Goal: Task Accomplishment & Management: Manage account settings

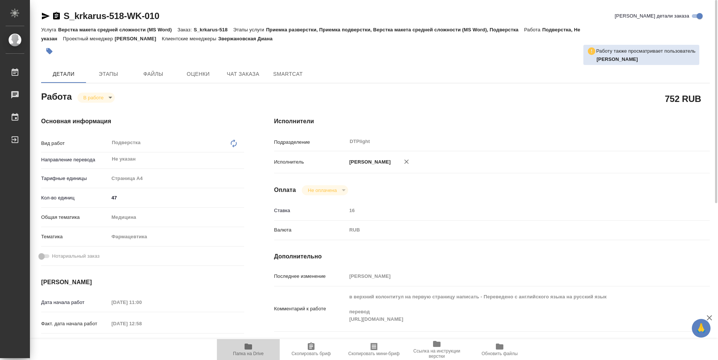
click at [249, 343] on icon "button" at bounding box center [248, 346] width 9 height 9
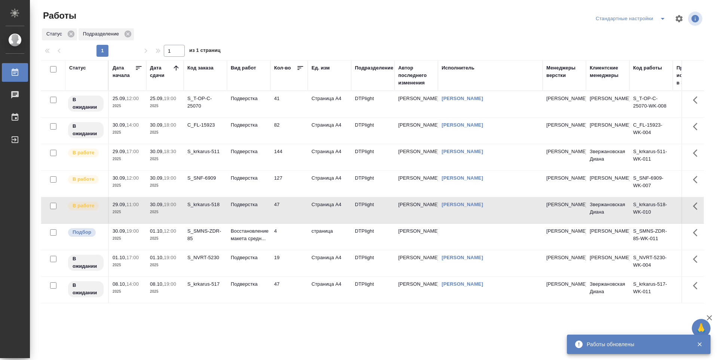
click at [290, 183] on td "127" at bounding box center [288, 184] width 37 height 26
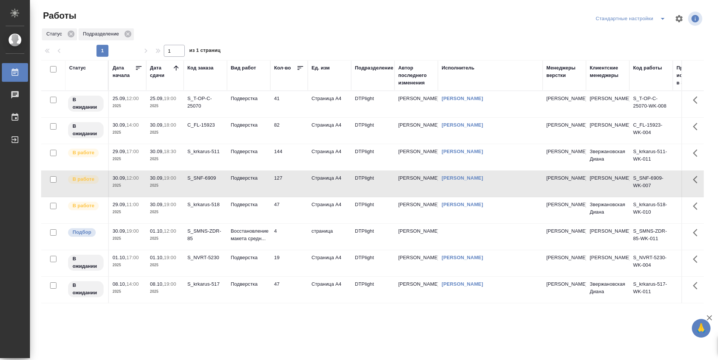
click at [290, 183] on td "127" at bounding box center [288, 184] width 37 height 26
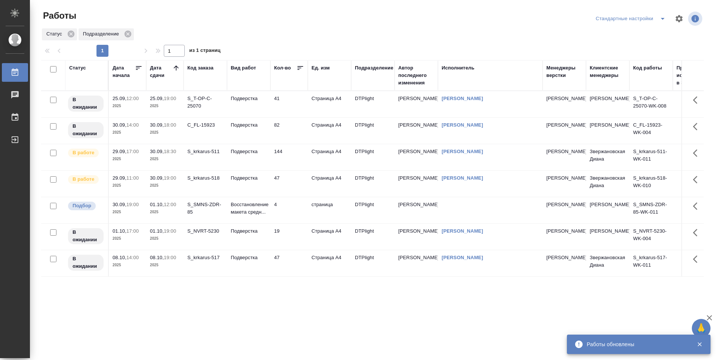
click at [290, 185] on td "47" at bounding box center [288, 184] width 37 height 26
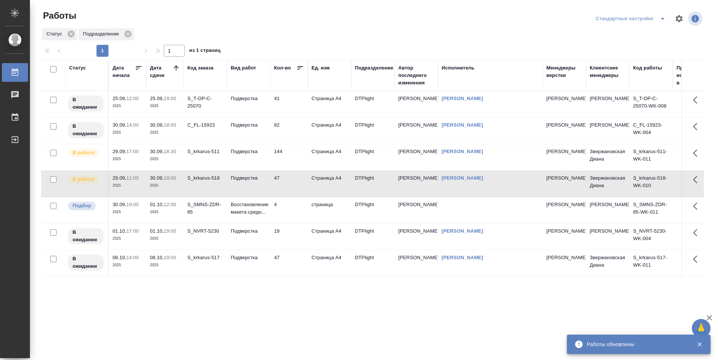
click at [290, 185] on td "47" at bounding box center [288, 184] width 37 height 26
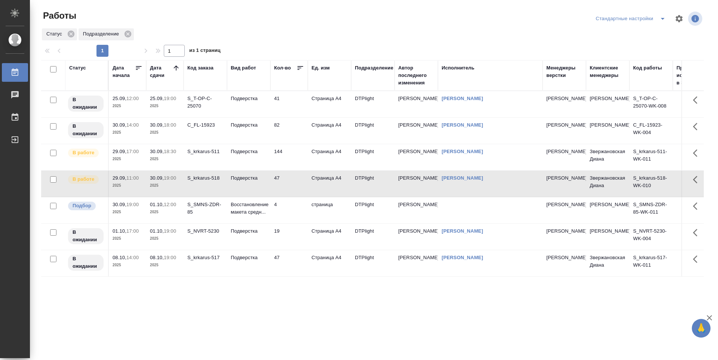
click at [174, 162] on p "2025" at bounding box center [165, 158] width 30 height 7
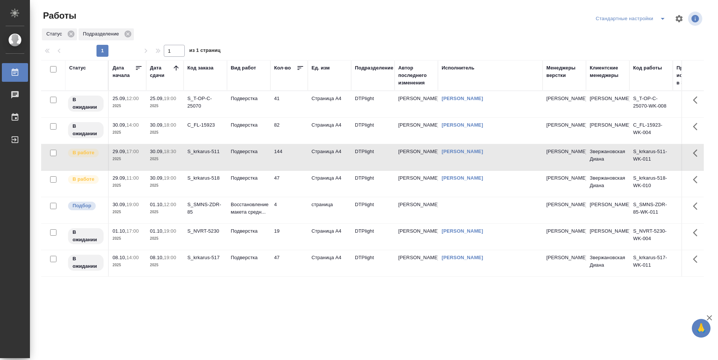
click at [253, 291] on div "Статус Дата начала Дата сдачи Код заказа Вид работ Кол-во Ед. изм Подразделение…" at bounding box center [372, 194] width 662 height 269
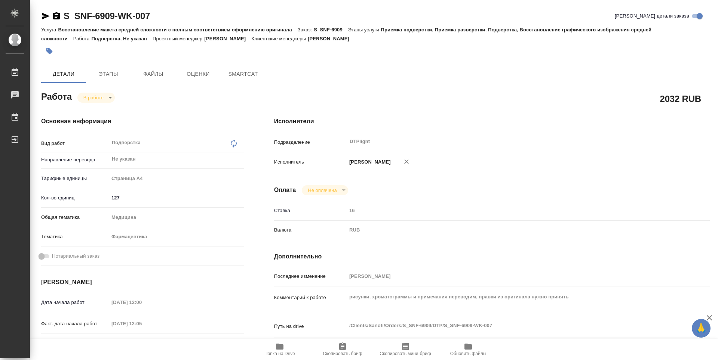
type textarea "x"
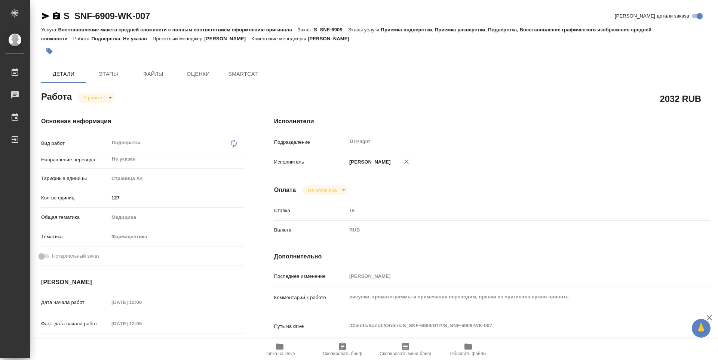
type textarea "x"
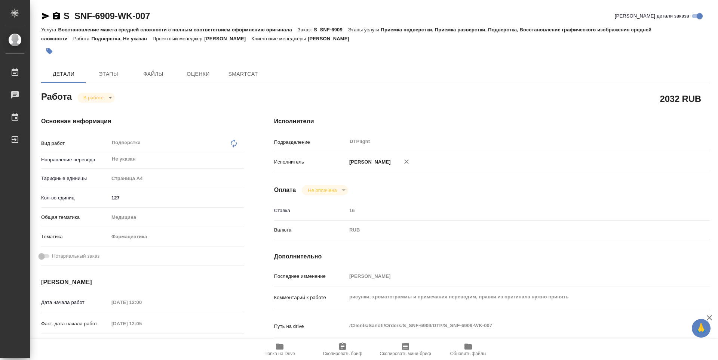
type textarea "x"
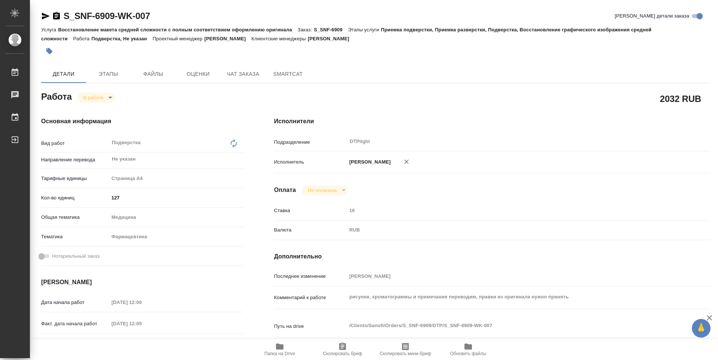
click at [279, 349] on icon "button" at bounding box center [279, 347] width 7 height 6
type textarea "x"
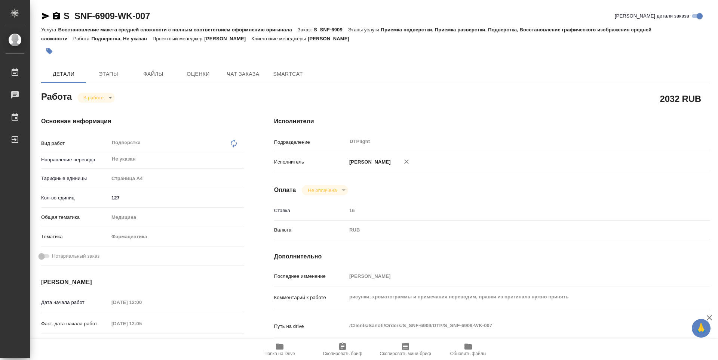
type textarea "x"
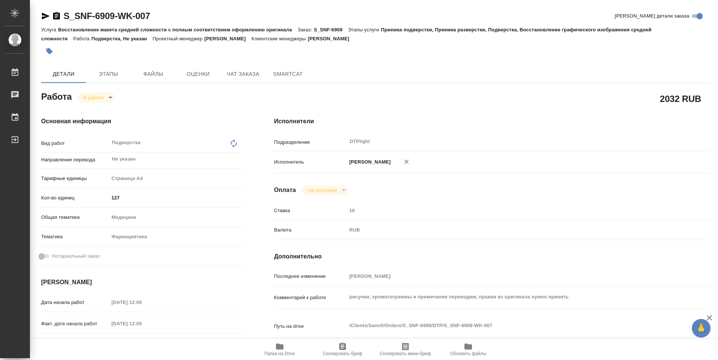
type textarea "x"
click at [111, 96] on body "🙏 .cls-1 fill:#fff; AWATERA Guselnikov Roman Работы 0 Чаты График Выйти S_SNF-6…" at bounding box center [359, 180] width 718 height 360
click at [101, 108] on button "Выполнен" at bounding box center [96, 110] width 27 height 8
type textarea "x"
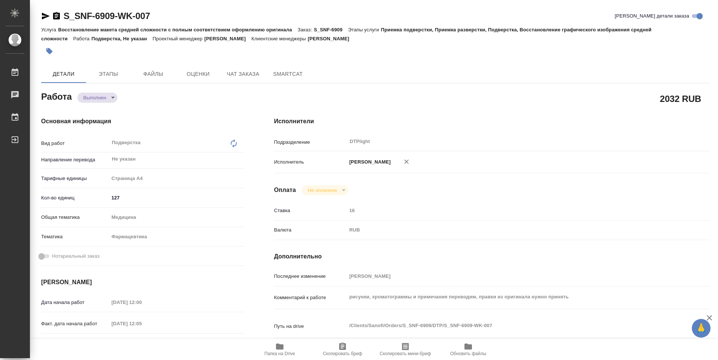
type textarea "x"
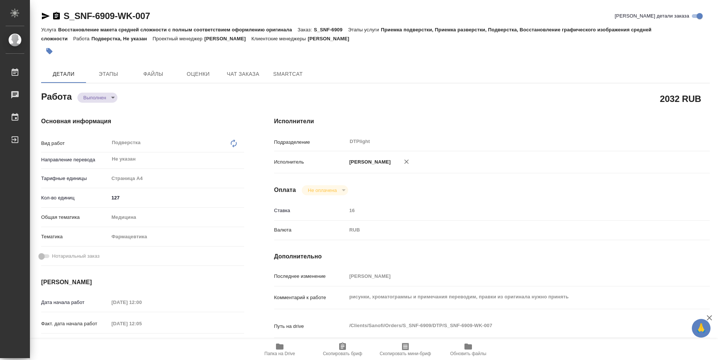
type textarea "x"
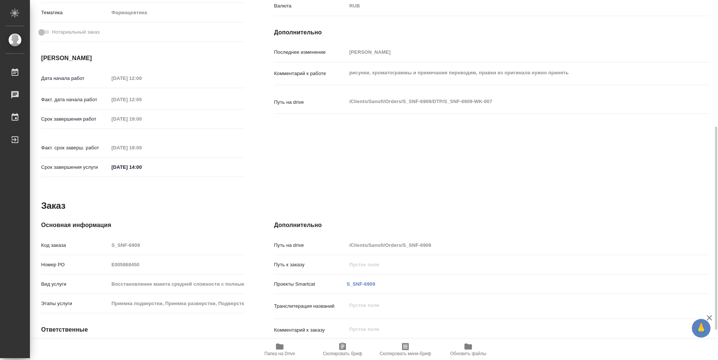
type textarea "x"
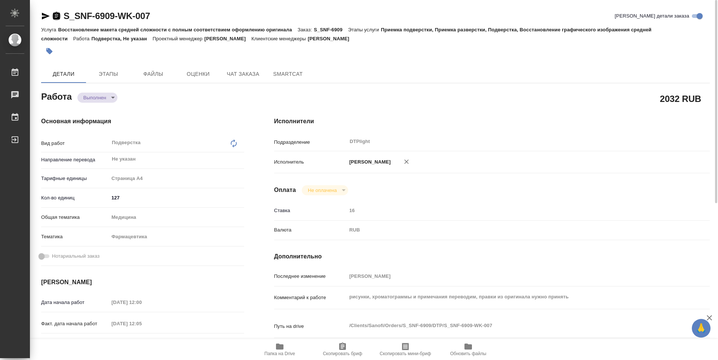
click at [60, 17] on icon "button" at bounding box center [56, 15] width 7 height 7
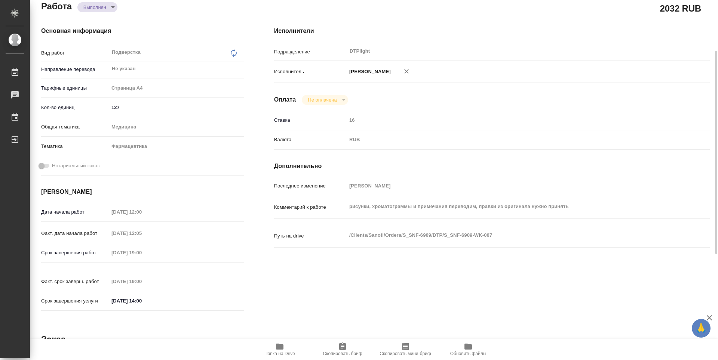
scroll to position [53, 0]
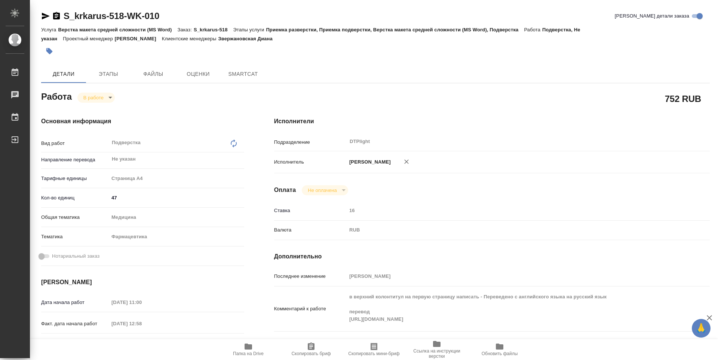
type textarea "x"
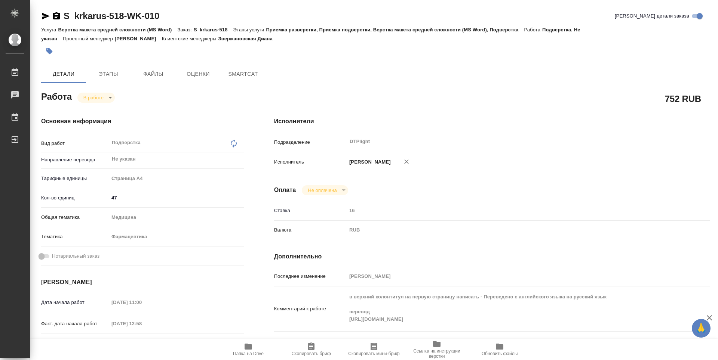
type textarea "x"
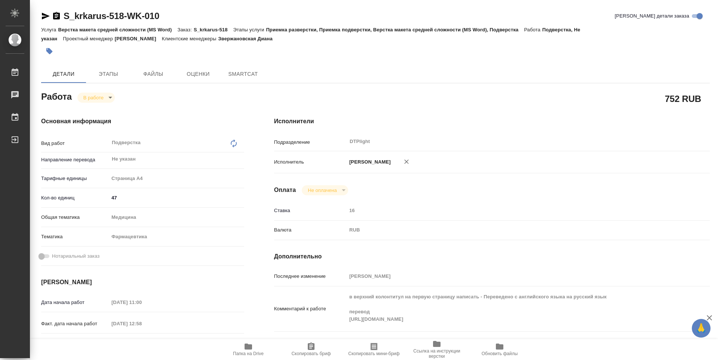
scroll to position [75, 0]
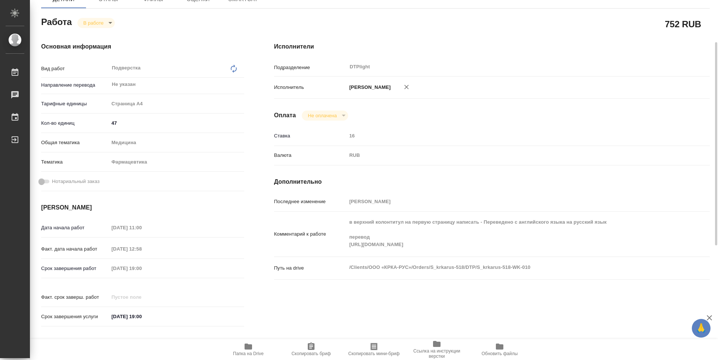
type textarea "x"
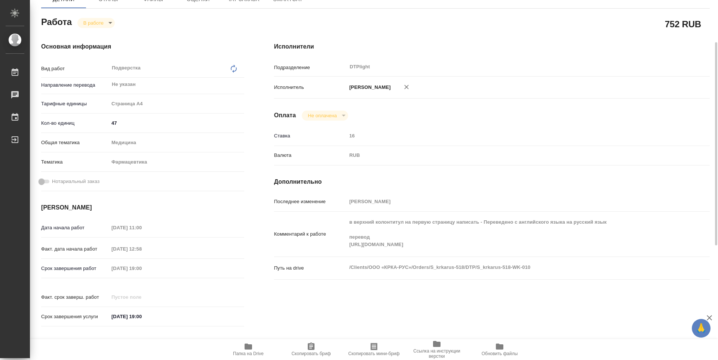
type textarea "x"
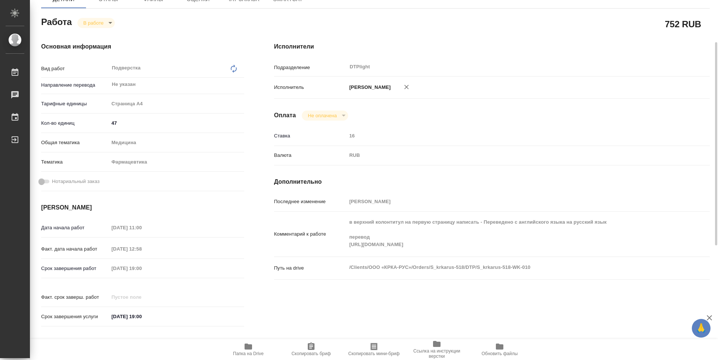
scroll to position [0, 0]
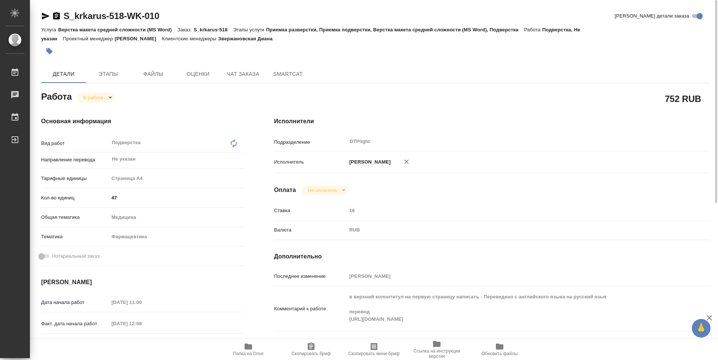
type textarea "x"
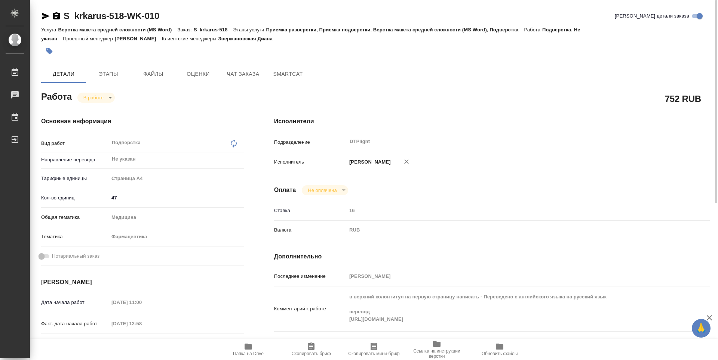
click at [46, 16] on icon "button" at bounding box center [46, 16] width 8 height 7
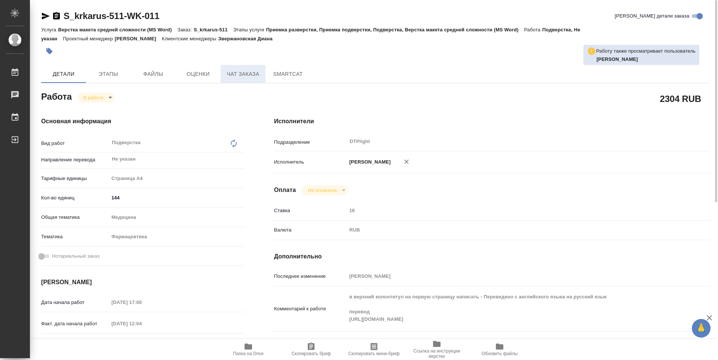
click at [247, 79] on button "Чат заказа" at bounding box center [242, 74] width 45 height 18
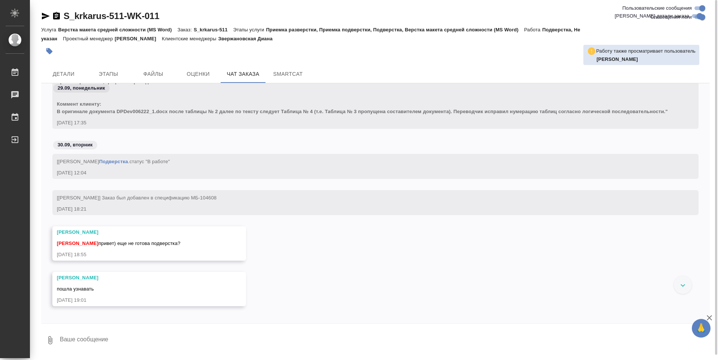
scroll to position [40405, 0]
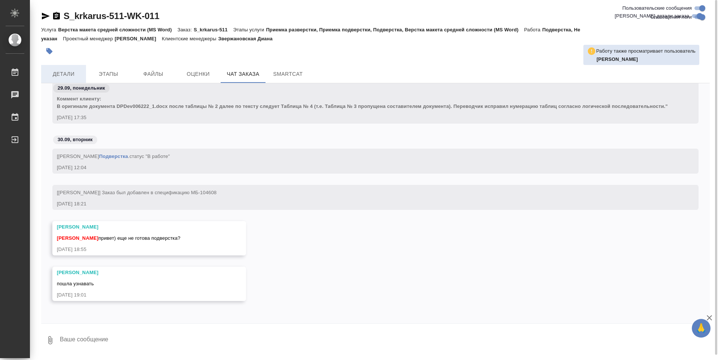
click at [85, 70] on button "Детали" at bounding box center [63, 74] width 45 height 18
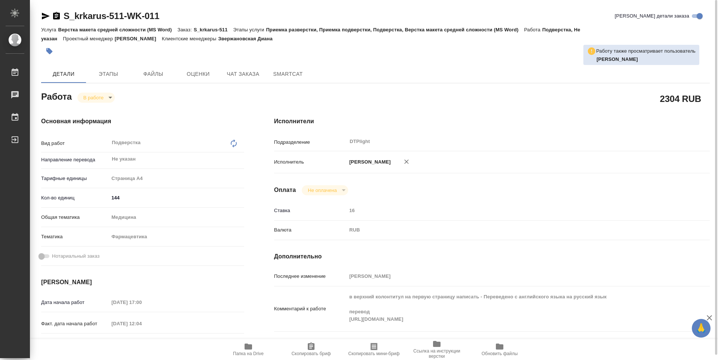
type textarea "x"
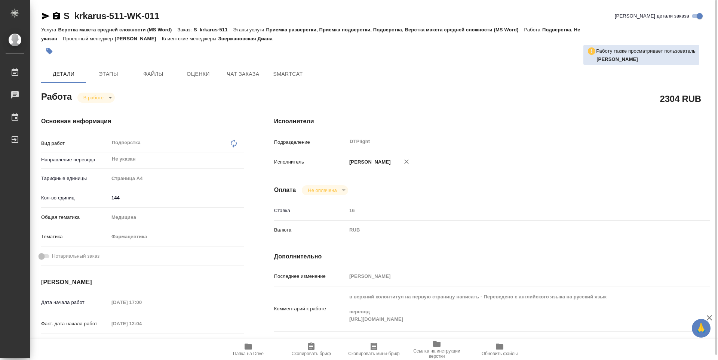
type textarea "x"
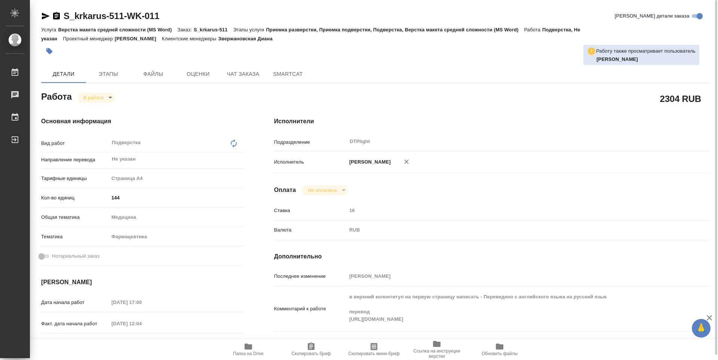
type textarea "x"
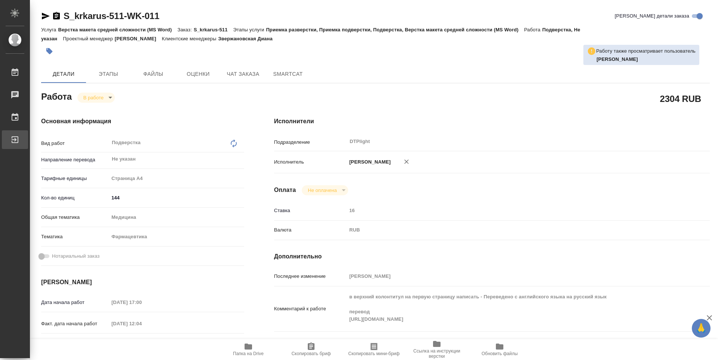
type textarea "x"
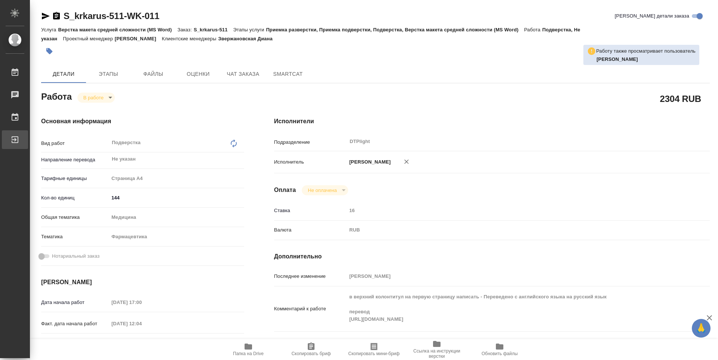
type textarea "x"
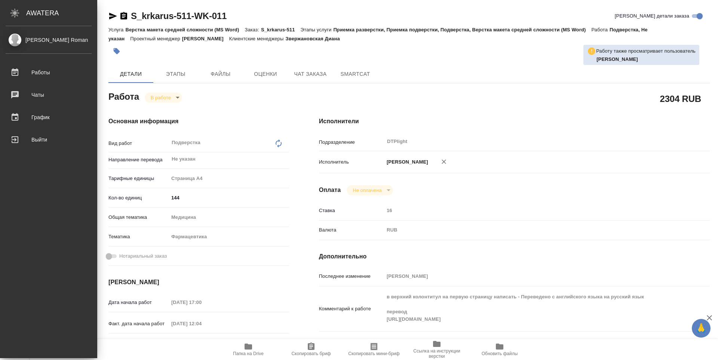
type textarea "x"
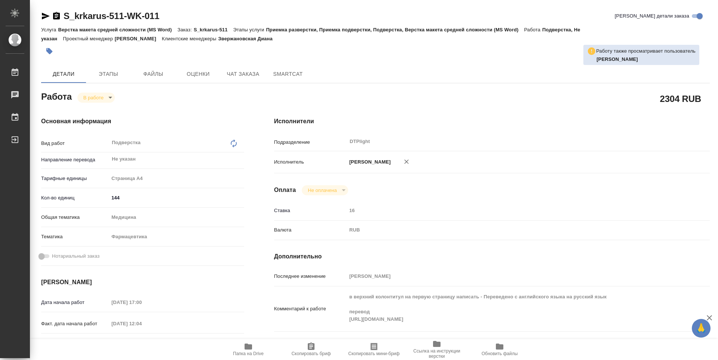
type textarea "x"
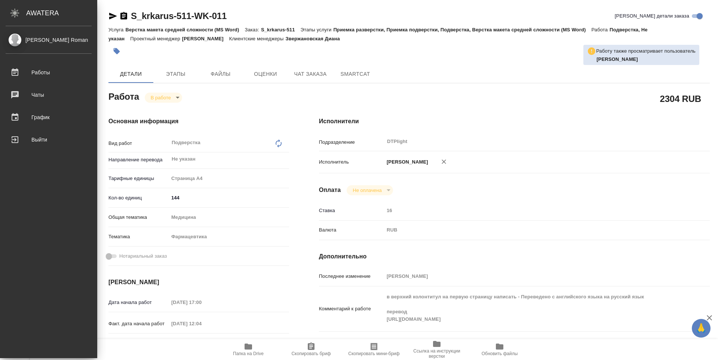
type textarea "x"
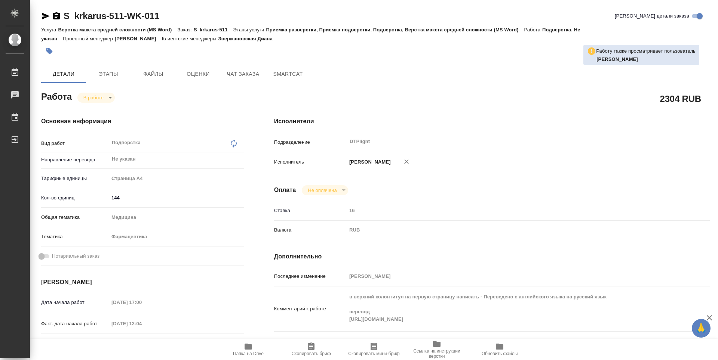
type textarea "x"
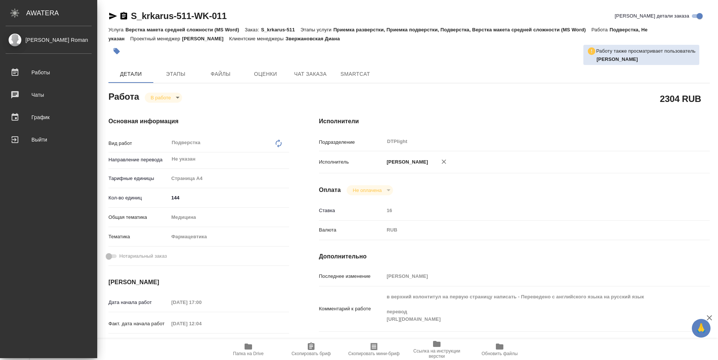
type textarea "x"
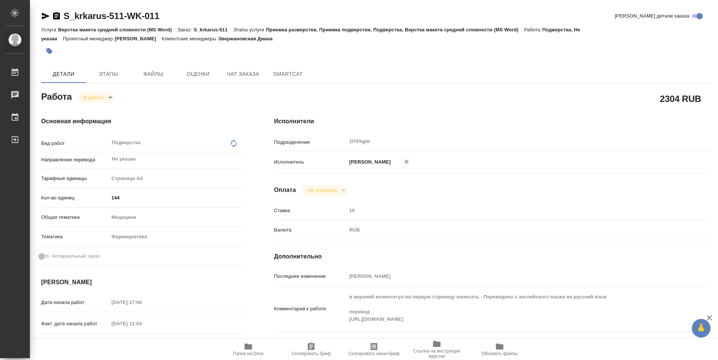
type textarea "x"
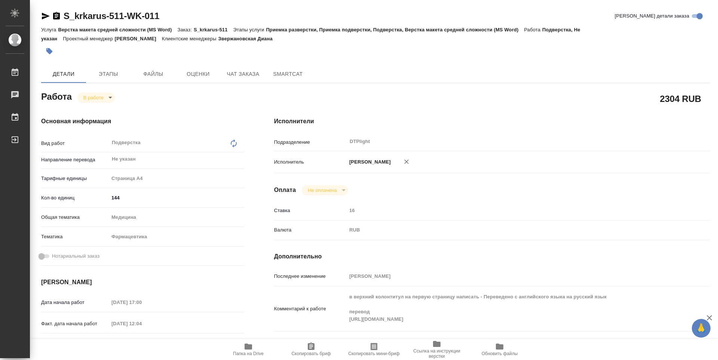
click at [256, 320] on div "Основная информация Вид работ Подверстка x ​ Направление перевода Не указан ​ Т…" at bounding box center [142, 261] width 233 height 319
type textarea "x"
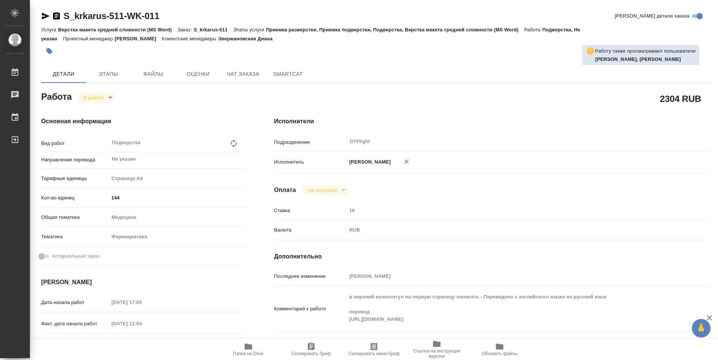
type textarea "x"
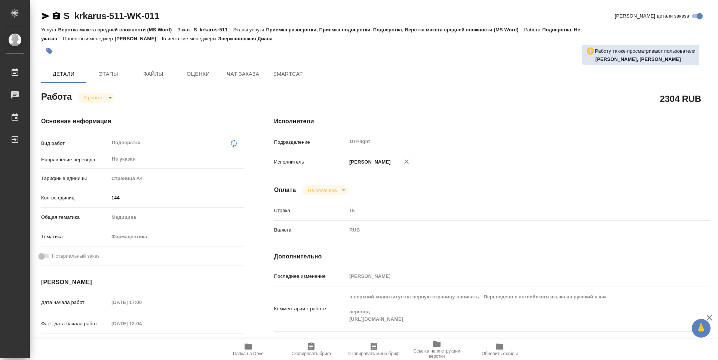
type textarea "x"
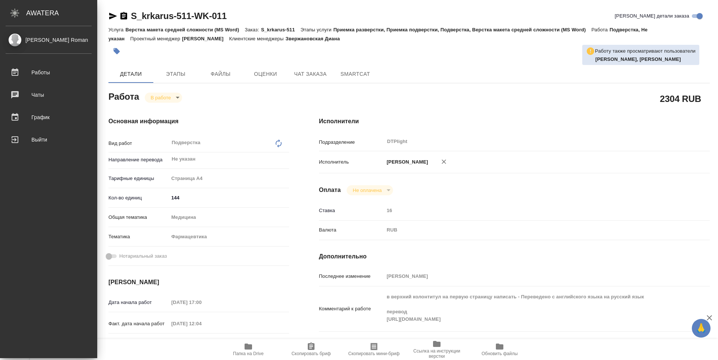
type textarea "x"
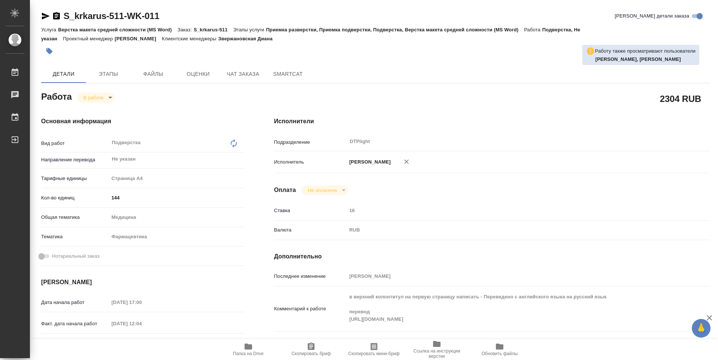
type textarea "x"
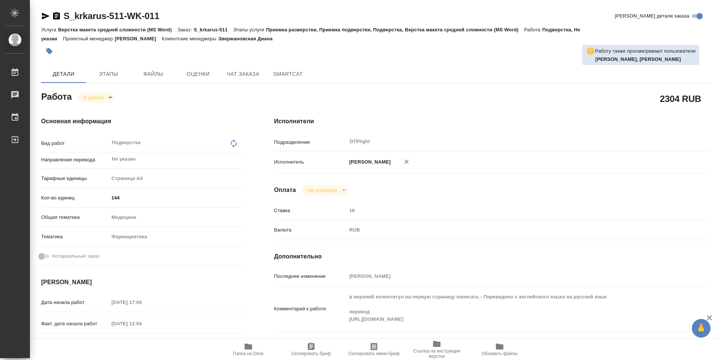
type textarea "x"
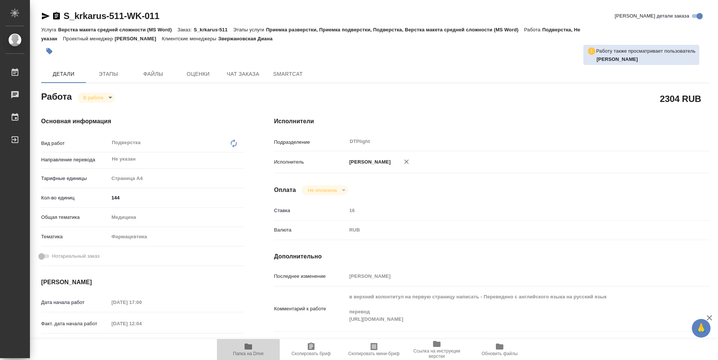
click at [254, 356] on span "Папка на Drive" at bounding box center [248, 353] width 31 height 5
click at [112, 98] on body "🙏 .cls-1 fill:#fff; AWATERA Guselnikov Roman Работы 0 Чаты График Выйти S_krkar…" at bounding box center [359, 180] width 718 height 360
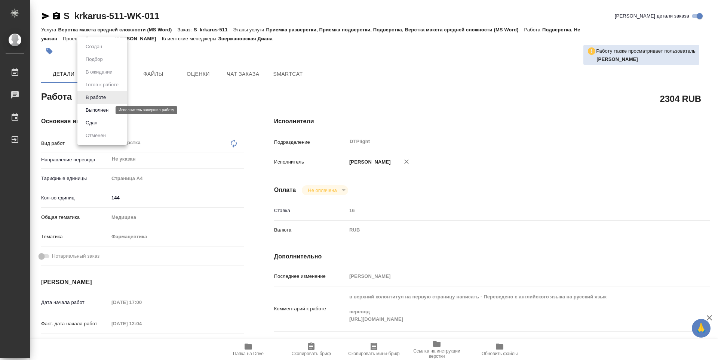
click at [98, 107] on button "Выполнен" at bounding box center [96, 110] width 27 height 8
type textarea "x"
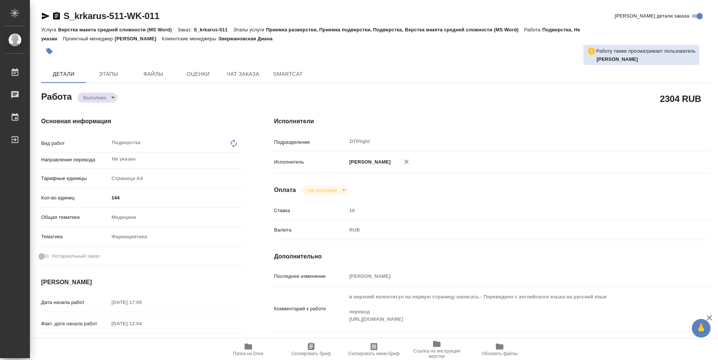
type textarea "x"
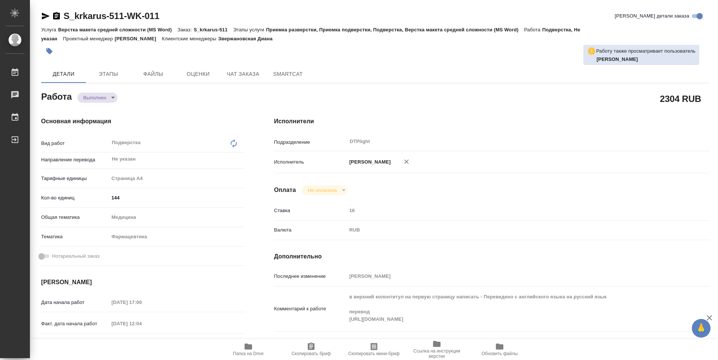
type textarea "x"
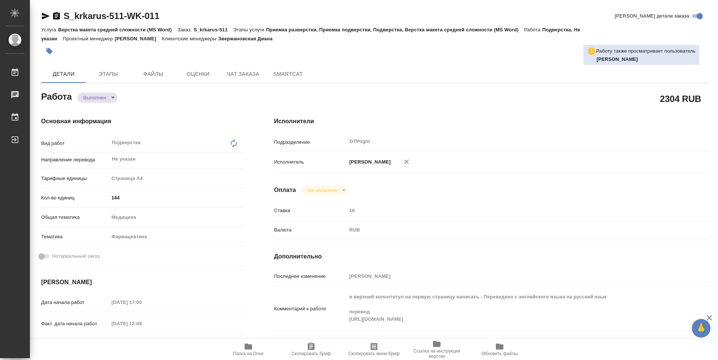
type textarea "x"
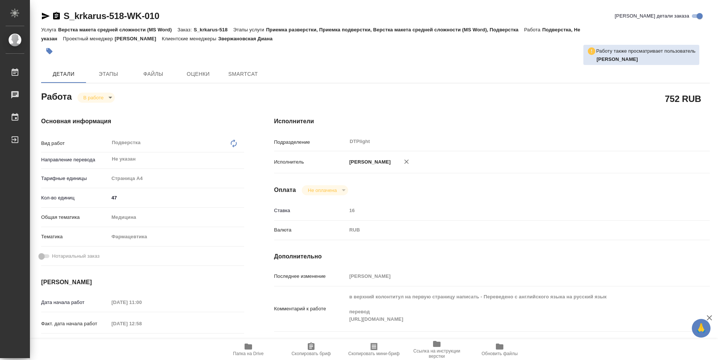
type textarea "x"
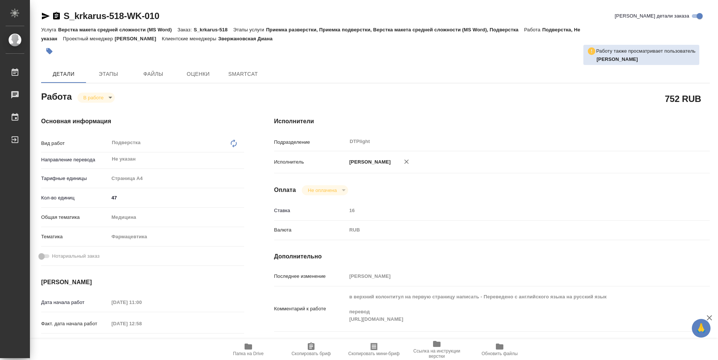
type textarea "x"
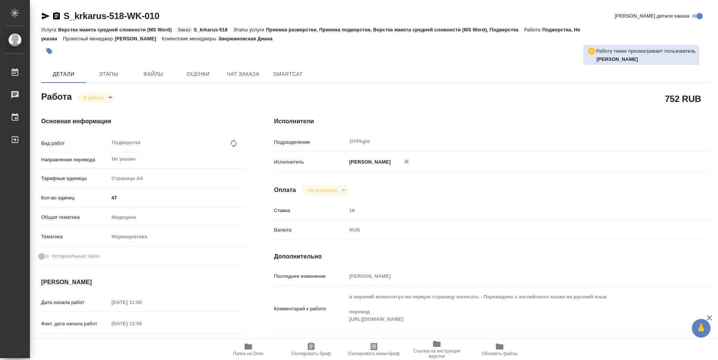
type textarea "x"
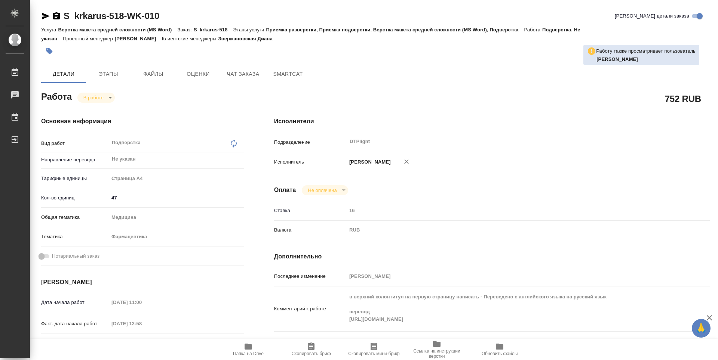
type textarea "x"
click at [334, 57] on div at bounding box center [263, 51] width 445 height 16
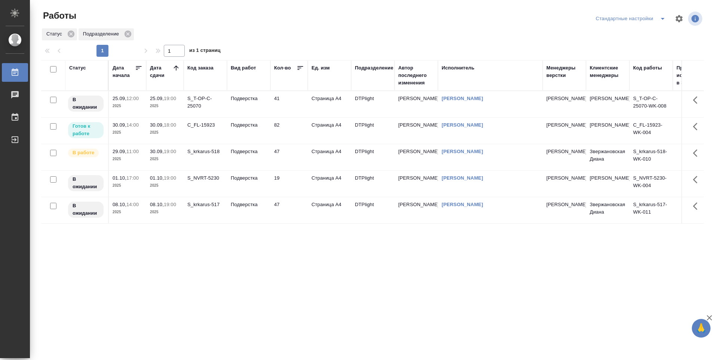
click at [290, 153] on td "47" at bounding box center [288, 157] width 37 height 26
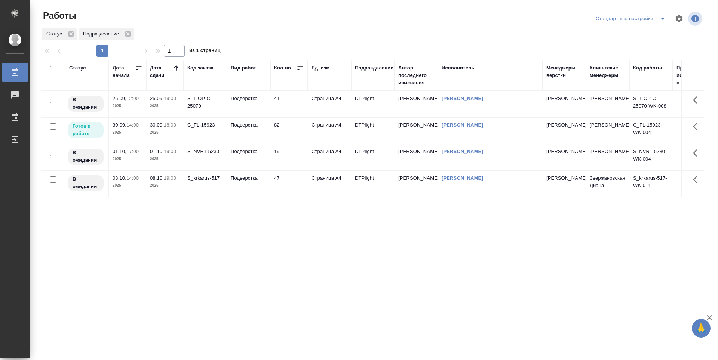
click at [247, 133] on td "Подверстка" at bounding box center [248, 131] width 43 height 26
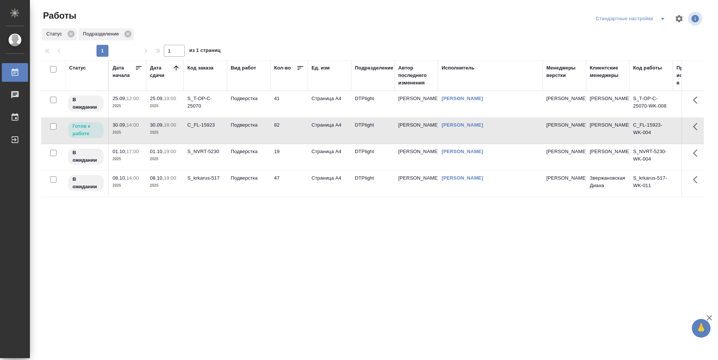
click at [247, 133] on td "Подверстка" at bounding box center [248, 131] width 43 height 26
click at [180, 244] on div "Статус Дата начала Дата сдачи Код заказа Вид работ Кол-во Ед. изм Подразделение…" at bounding box center [372, 194] width 662 height 269
click at [204, 182] on div "S_krkarus-517" at bounding box center [205, 178] width 36 height 7
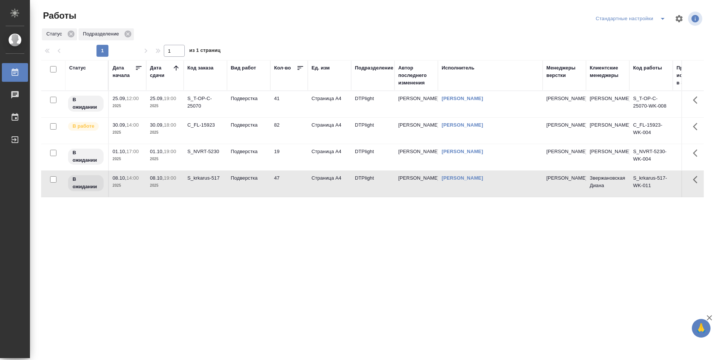
click at [204, 157] on td "S_NVRT-5230" at bounding box center [204, 157] width 43 height 26
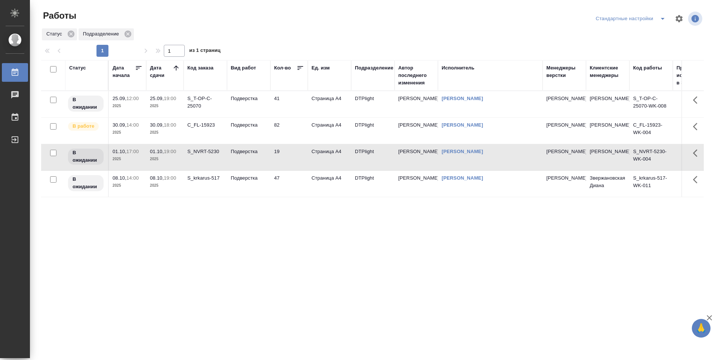
click at [201, 132] on td "C_FL-15923" at bounding box center [204, 131] width 43 height 26
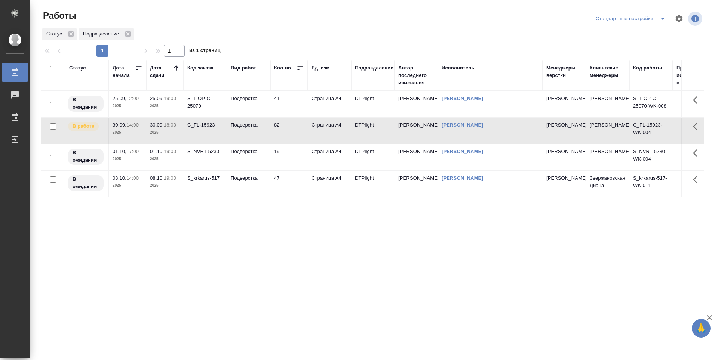
click at [202, 106] on div "S_T-OP-C-25070" at bounding box center [205, 102] width 36 height 15
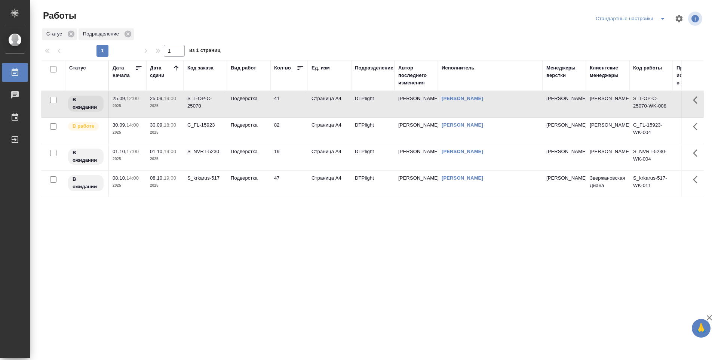
click at [204, 128] on div "C_FL-15923" at bounding box center [205, 124] width 36 height 7
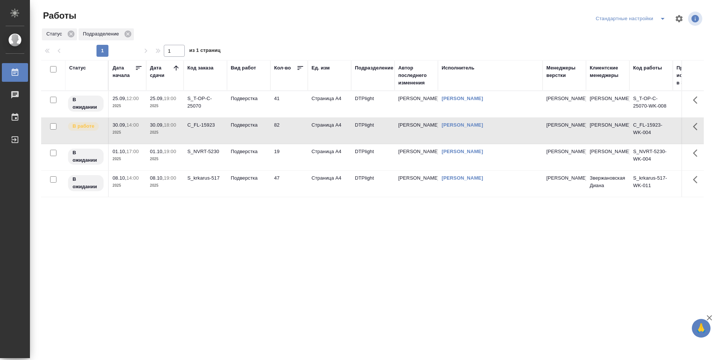
click at [201, 152] on div "S_NVRT-5230" at bounding box center [205, 151] width 36 height 7
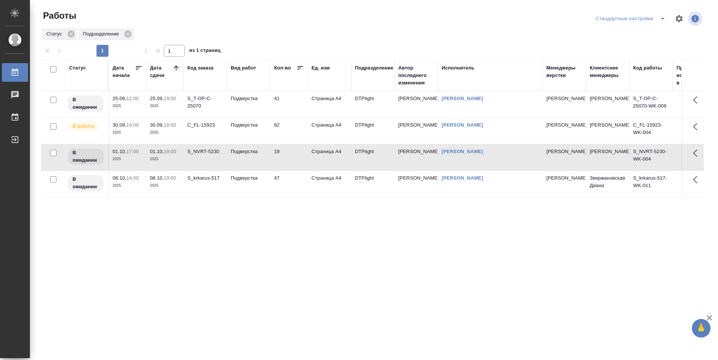
click at [210, 207] on div "Статус Дата начала Дата сдачи Код заказа Вид работ Кол-во Ед. изм Подразделение…" at bounding box center [372, 194] width 662 height 269
click at [203, 182] on div "S_krkarus-517" at bounding box center [205, 178] width 36 height 7
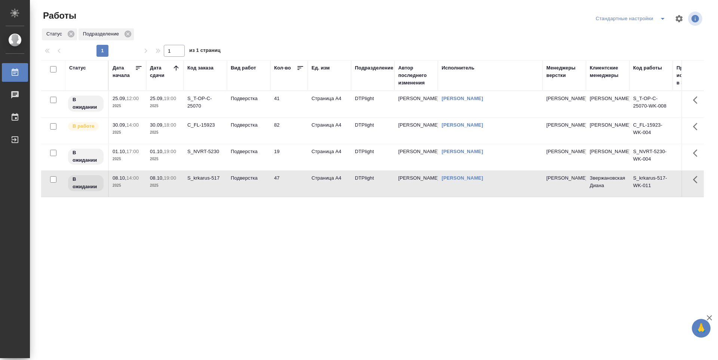
click at [199, 158] on td "S_NVRT-5230" at bounding box center [204, 157] width 43 height 26
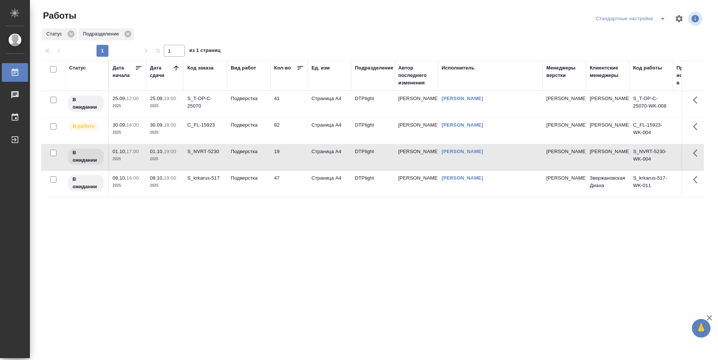
click at [198, 131] on td "C_FL-15923" at bounding box center [204, 131] width 43 height 26
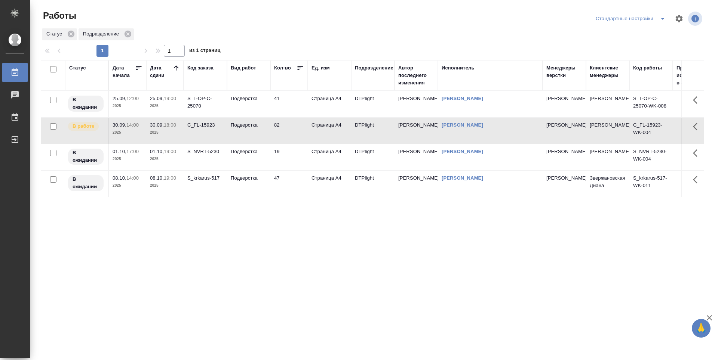
click at [201, 109] on div "S_T-OP-C-25070" at bounding box center [205, 102] width 36 height 15
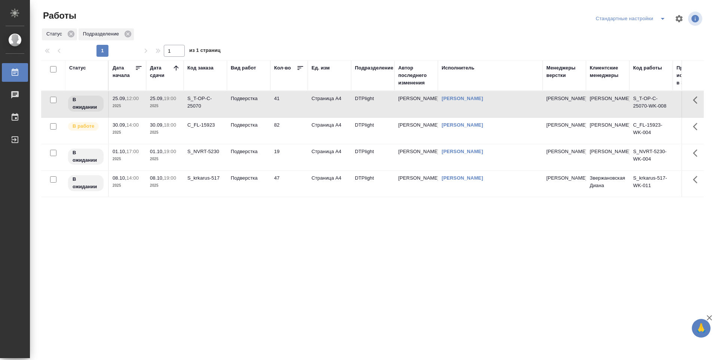
click at [204, 133] on td "C_FL-15923" at bounding box center [204, 131] width 43 height 26
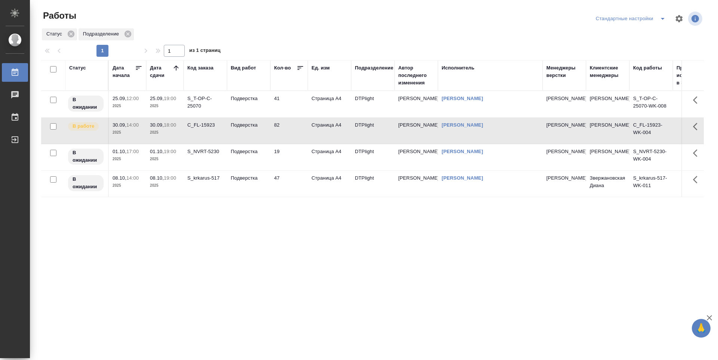
click at [204, 150] on div "S_NVRT-5230" at bounding box center [205, 151] width 36 height 7
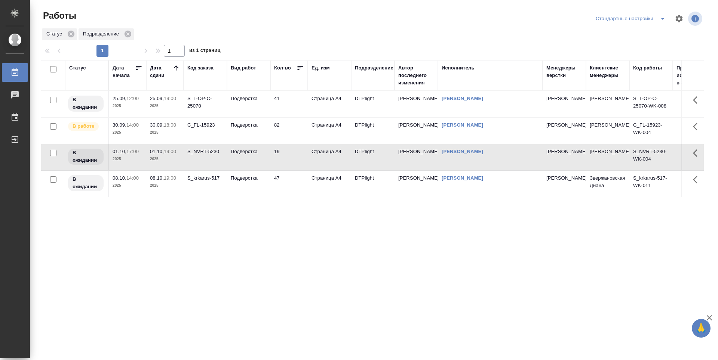
click at [225, 211] on div "Статус Дата начала Дата сдачи Код заказа Вид работ Кол-во Ед. изм Подразделение…" at bounding box center [372, 194] width 662 height 269
click at [201, 186] on td "S_krkarus-517" at bounding box center [204, 184] width 43 height 26
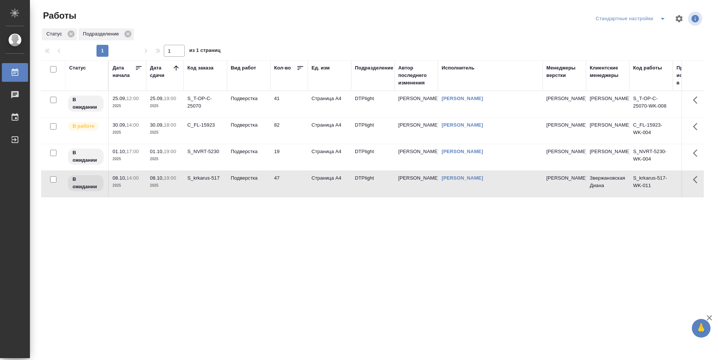
drag, startPoint x: 200, startPoint y: 152, endPoint x: 202, endPoint y: 148, distance: 4.9
click at [200, 152] on div "S_NVRT-5230" at bounding box center [205, 151] width 36 height 7
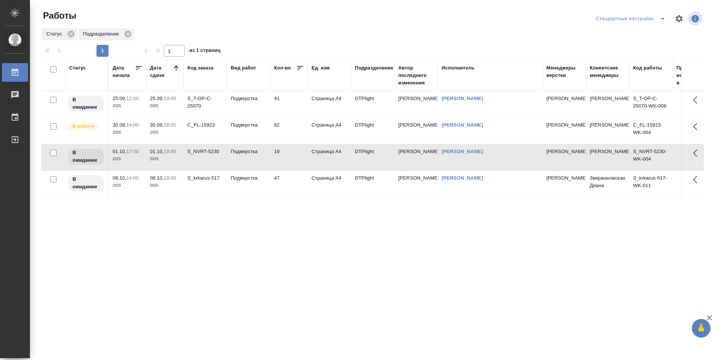
click at [203, 124] on div "C_FL-15923" at bounding box center [205, 124] width 36 height 7
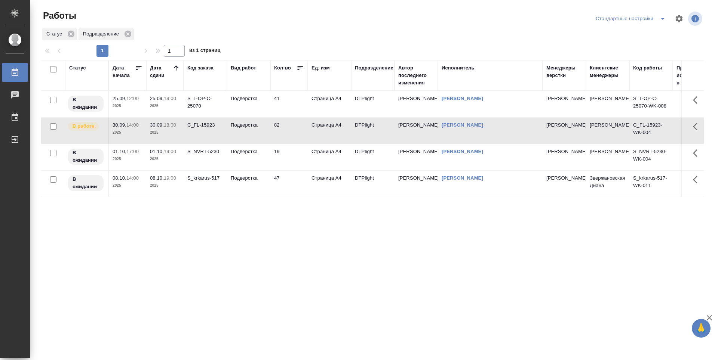
drag, startPoint x: 223, startPoint y: 217, endPoint x: 227, endPoint y: 228, distance: 11.6
click at [223, 217] on div "Статус Дата начала Дата сдачи Код заказа Вид работ Кол-во Ед. изм Подразделение…" at bounding box center [372, 194] width 662 height 269
click at [216, 237] on div "Статус Дата начала Дата сдачи Код заказа Вид работ Кол-во Ед. изм Подразделение…" at bounding box center [372, 194] width 662 height 269
click at [221, 241] on div "Статус Дата начала Дата сдачи Код заказа Вид работ Кол-во Ед. изм Подразделение…" at bounding box center [372, 194] width 662 height 269
click at [283, 260] on div "Статус Дата начала Дата сдачи Код заказа Вид работ Кол-во Ед. изм Подразделение…" at bounding box center [372, 194] width 662 height 269
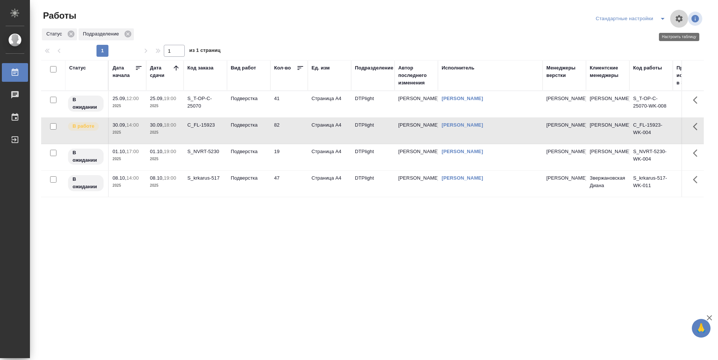
click at [685, 17] on button "button" at bounding box center [679, 19] width 18 height 18
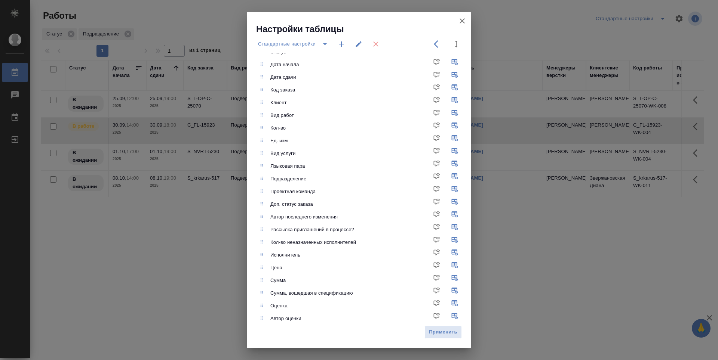
scroll to position [13, 0]
click at [84, 241] on div "Настройки таблицы Стандартные настройки Статус Дата начала Дата сдачи Код заказ…" at bounding box center [359, 180] width 718 height 360
click at [458, 21] on icon "button" at bounding box center [461, 20] width 9 height 9
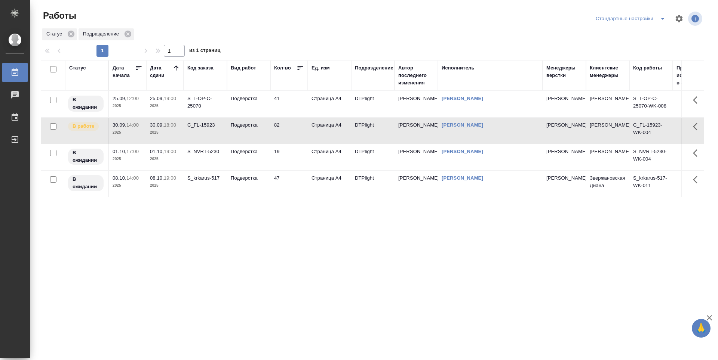
click at [324, 283] on div "Статус Дата начала Дата сдачи Код заказа Вид работ Кол-во Ед. изм Подразделение…" at bounding box center [372, 194] width 662 height 269
click at [315, 264] on div "Статус Дата начала Дата сдачи Код заказа Вид работ Кол-во Ед. изм Подразделение…" at bounding box center [372, 194] width 662 height 269
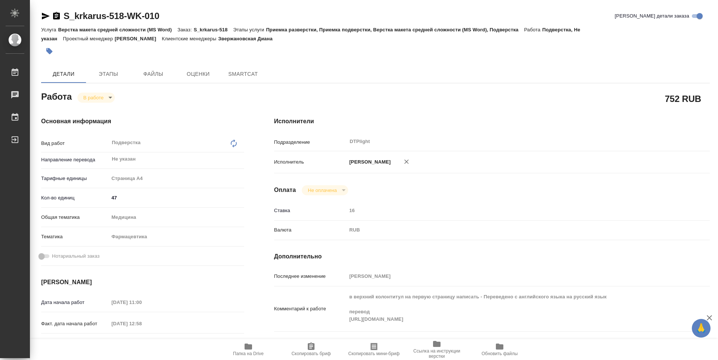
type textarea "x"
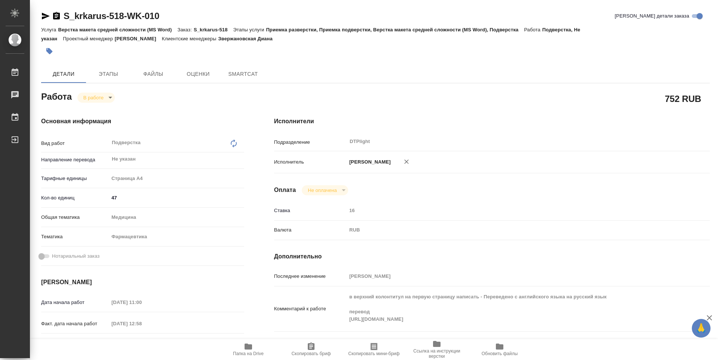
type textarea "x"
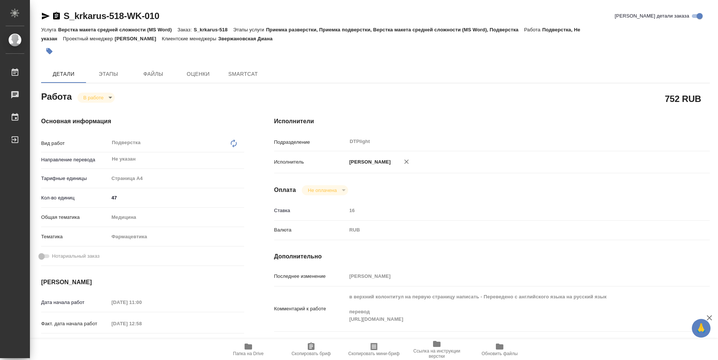
type textarea "x"
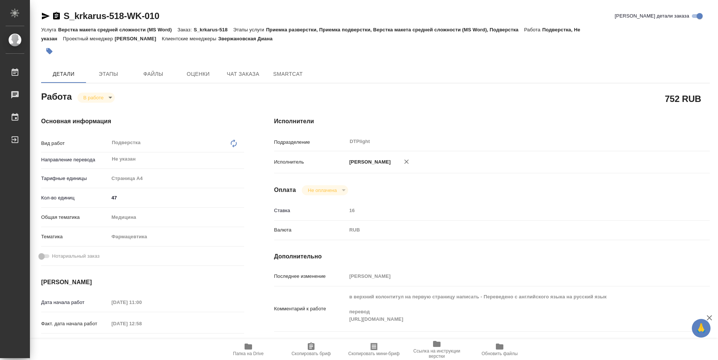
type textarea "x"
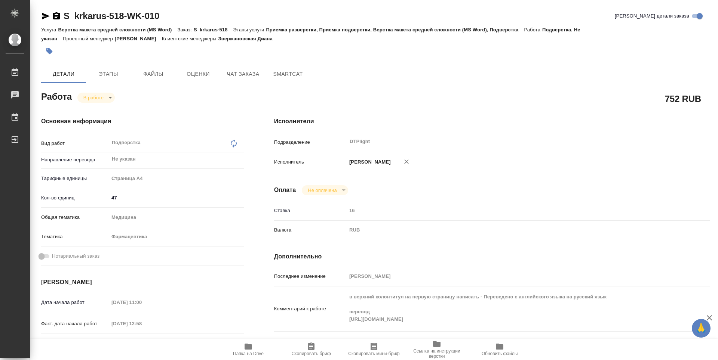
click at [255, 344] on span "Папка на Drive" at bounding box center [248, 349] width 54 height 14
type textarea "x"
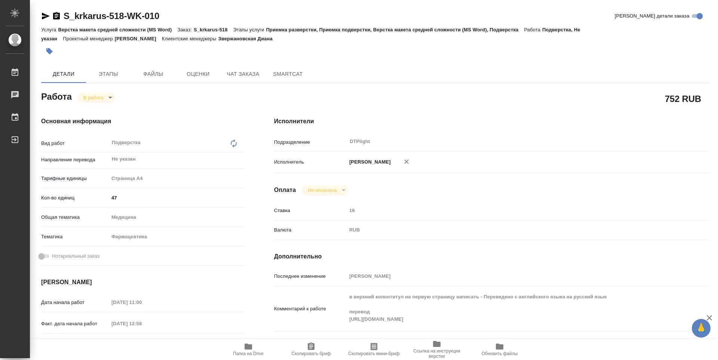
type textarea "x"
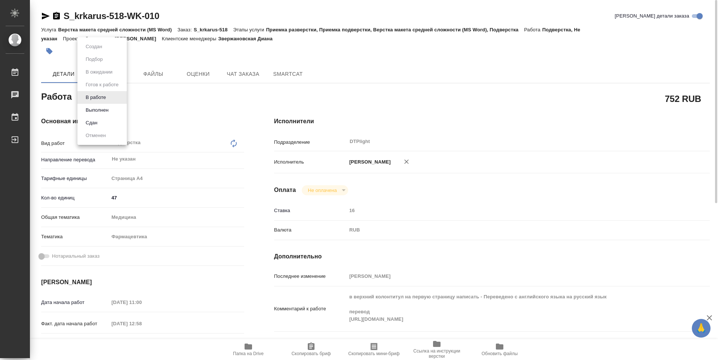
click at [112, 95] on body "🙏 .cls-1 fill:#fff; AWATERA Guselnikov Roman Работы 0 Чаты График Выйти S_krkar…" at bounding box center [359, 180] width 718 height 360
click at [109, 109] on button "Выполнен" at bounding box center [96, 110] width 27 height 8
type textarea "x"
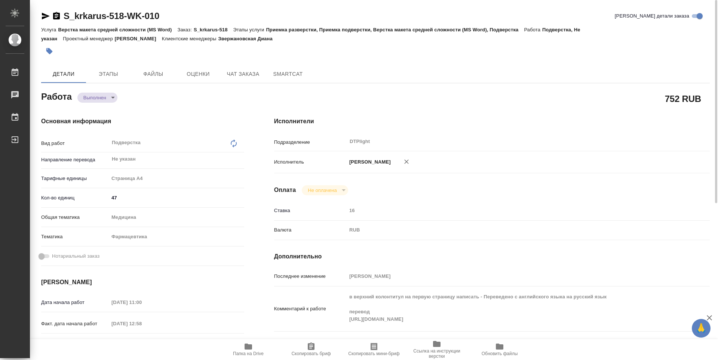
type textarea "x"
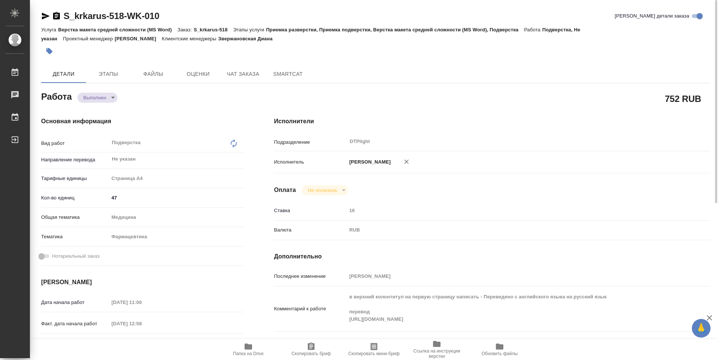
type textarea "x"
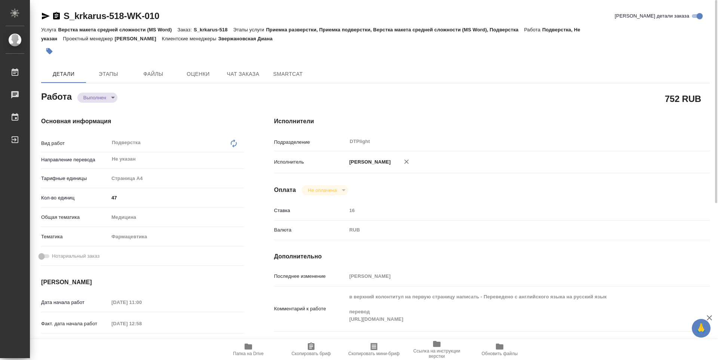
type textarea "x"
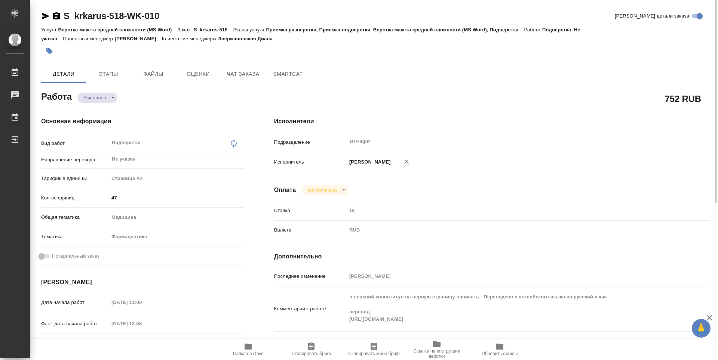
type textarea "x"
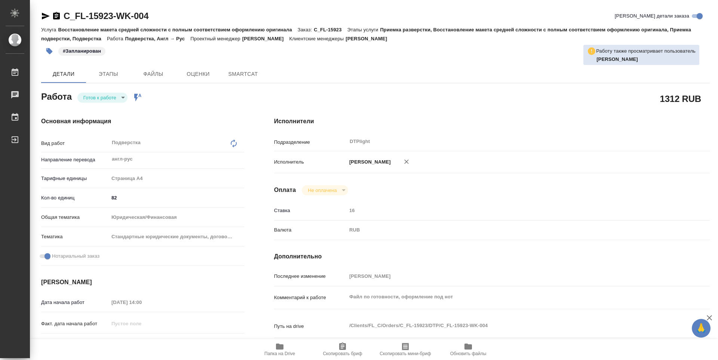
type textarea "x"
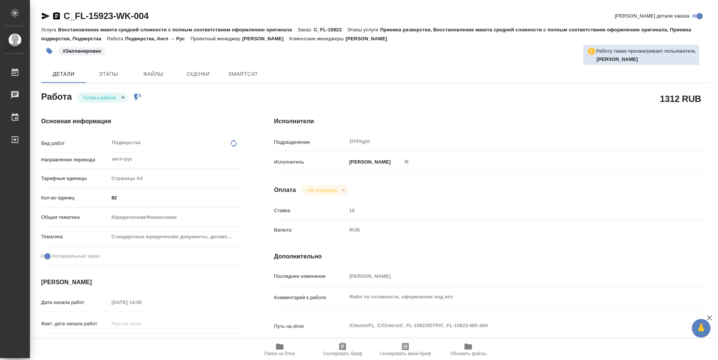
type textarea "x"
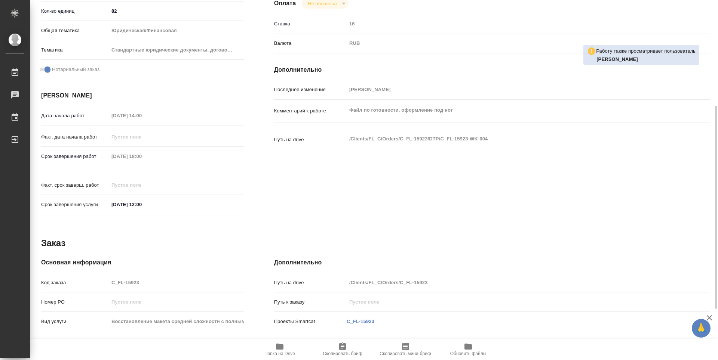
type textarea "x"
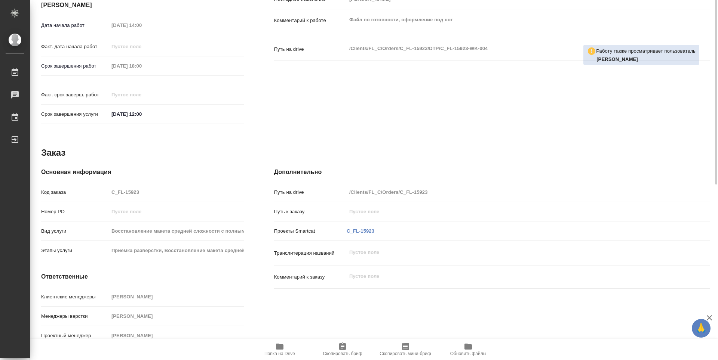
scroll to position [128, 0]
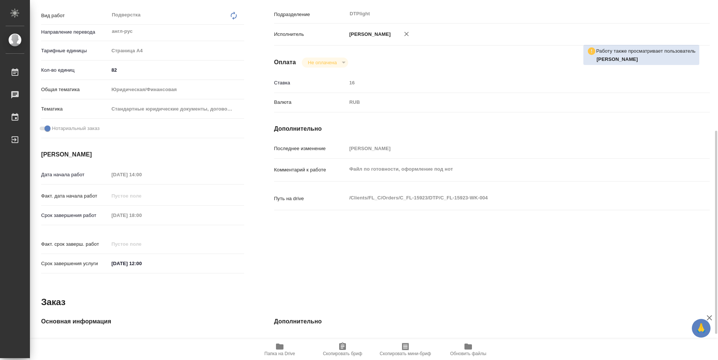
type textarea "x"
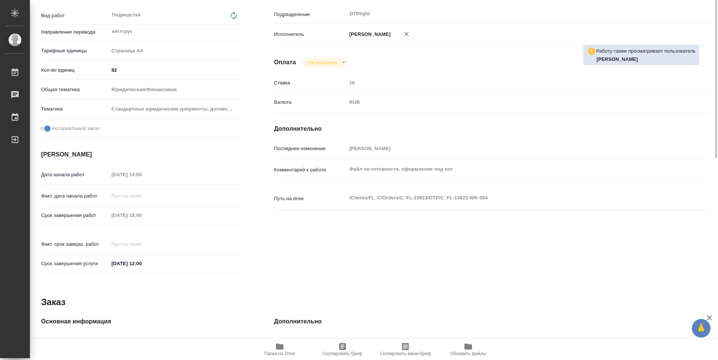
scroll to position [53, 0]
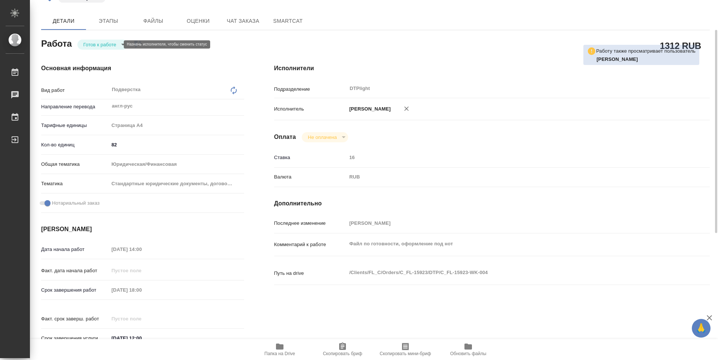
click at [110, 45] on body "🙏 .cls-1 fill:#fff; AWATERA Guselnikov Roman Работы 0 Чаты График Выйти C_FL-15…" at bounding box center [359, 180] width 718 height 360
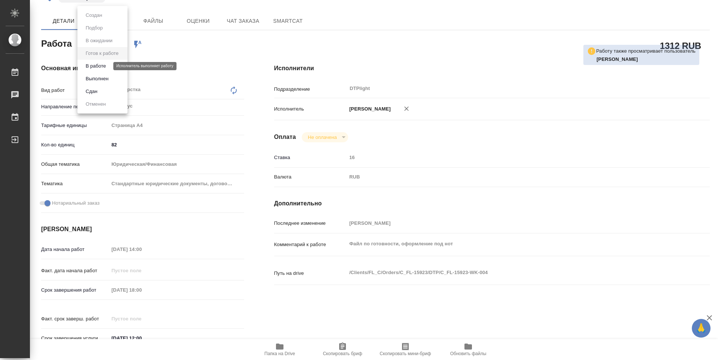
click at [91, 67] on button "В работе" at bounding box center [95, 66] width 25 height 8
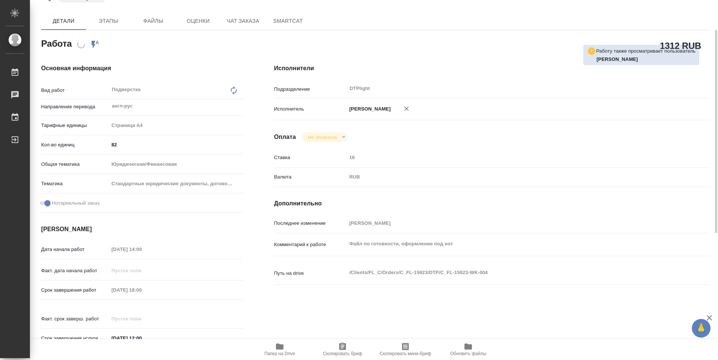
click at [281, 353] on span "Папка на Drive" at bounding box center [279, 353] width 31 height 5
type textarea "x"
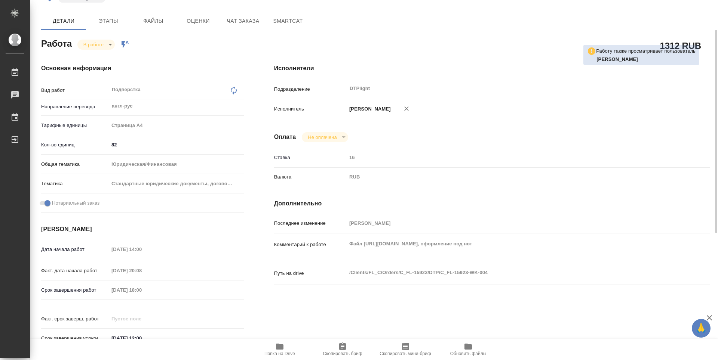
type textarea "x"
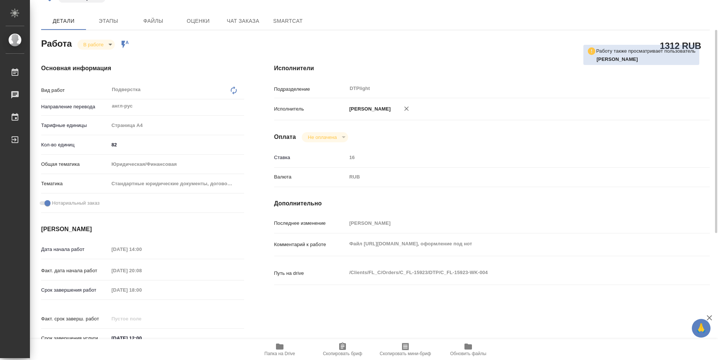
type textarea "x"
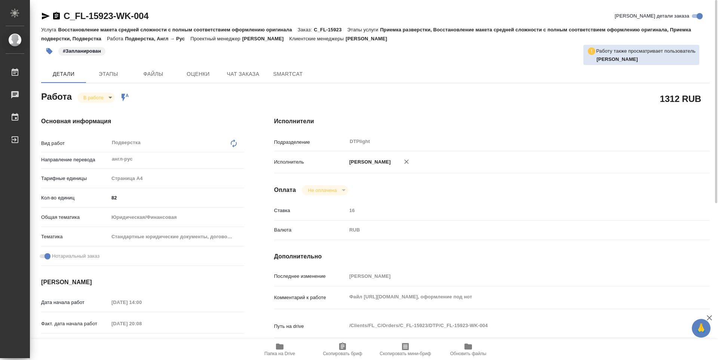
click at [58, 14] on icon "button" at bounding box center [56, 15] width 7 height 7
click at [243, 56] on div "#Запланирован" at bounding box center [263, 51] width 445 height 16
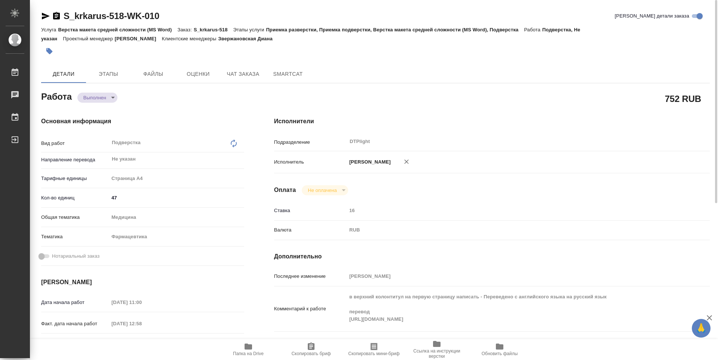
click at [55, 15] on icon "button" at bounding box center [56, 15] width 7 height 7
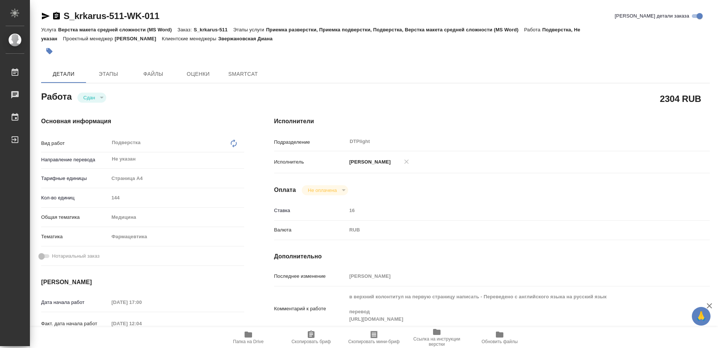
type textarea "x"
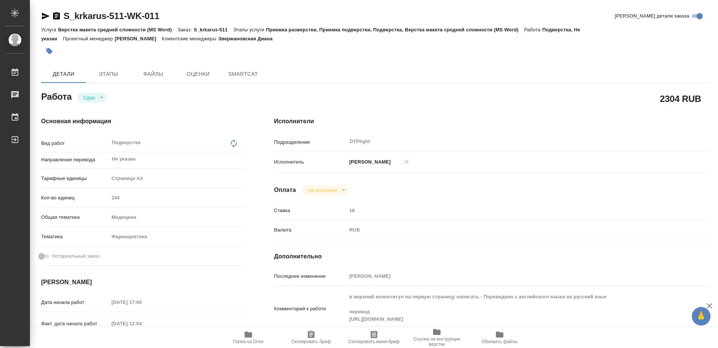
type textarea "x"
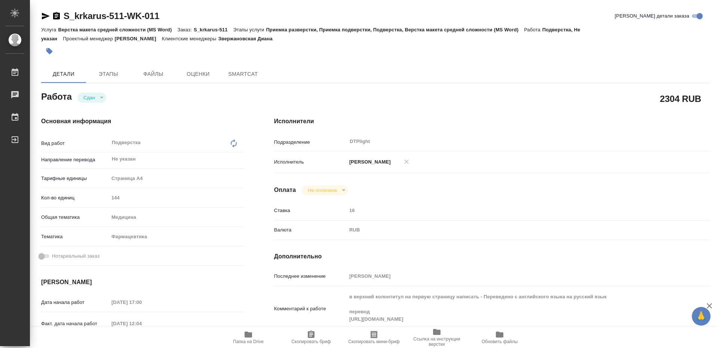
type textarea "x"
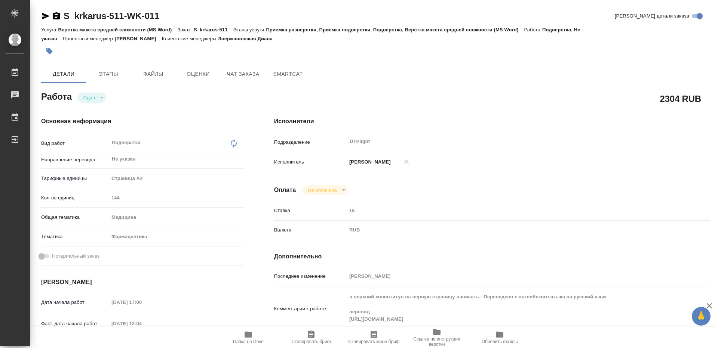
type textarea "x"
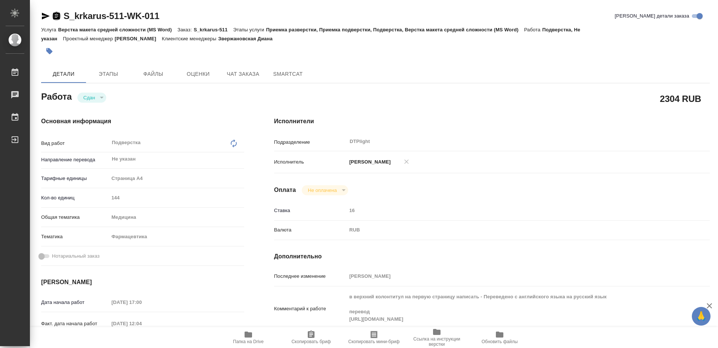
click at [55, 17] on icon "button" at bounding box center [56, 15] width 7 height 7
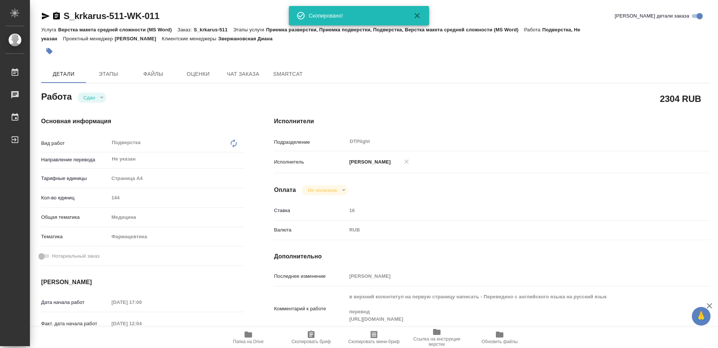
type textarea "x"
